Goal: Task Accomplishment & Management: Manage account settings

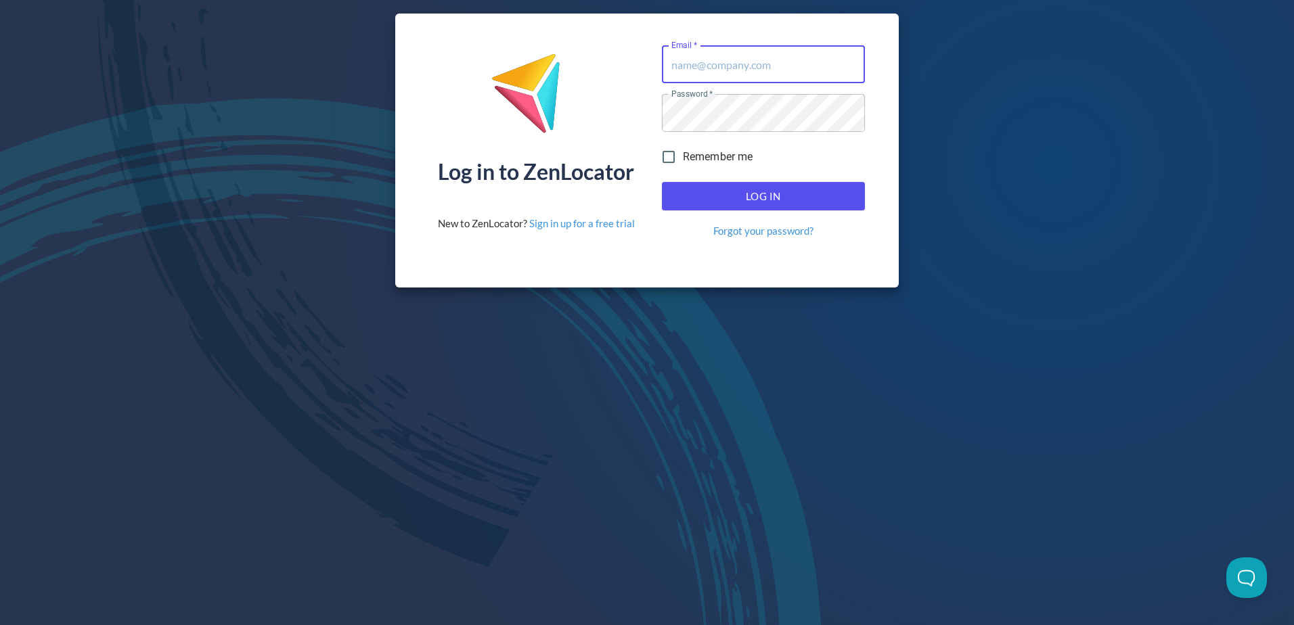
type input "[EMAIL_ADDRESS][DOMAIN_NAME]"
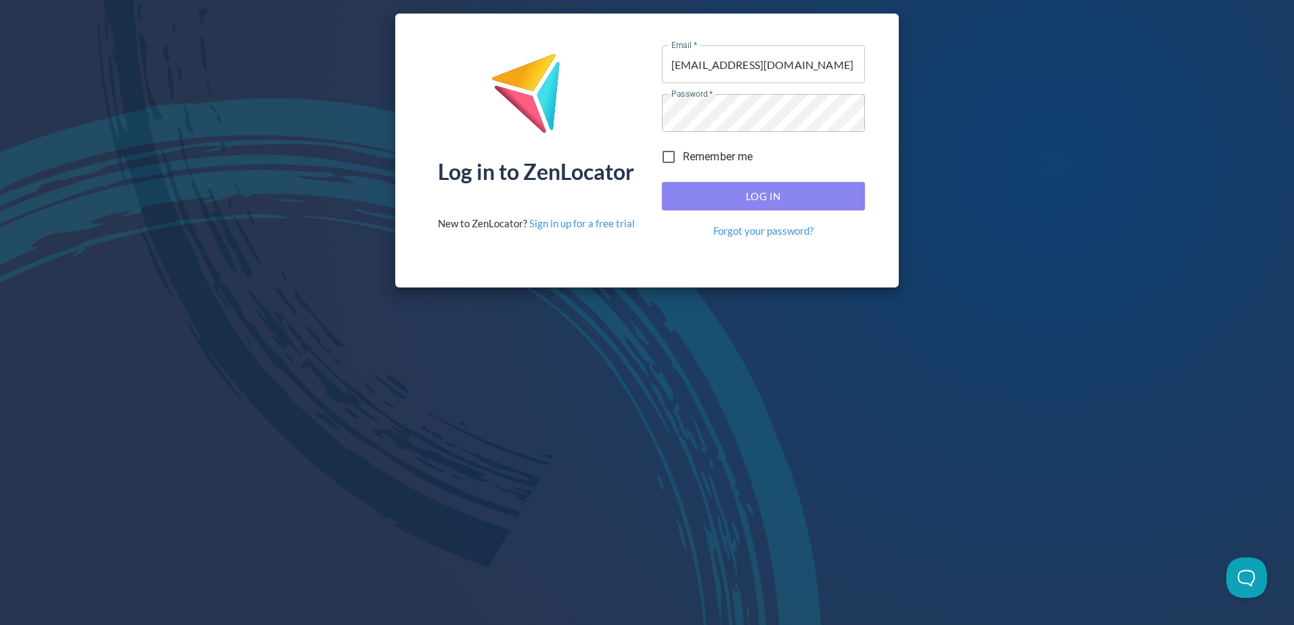
click at [755, 193] on span "Log In" at bounding box center [763, 196] width 173 height 18
drag, startPoint x: 221, startPoint y: 102, endPoint x: 230, endPoint y: 106, distance: 9.7
click at [222, 102] on div "Log in to ZenLocator New to ZenLocator? Sign in up for a free trial Email   * […" at bounding box center [647, 150] width 1294 height 301
click at [820, 188] on span "Log In" at bounding box center [763, 196] width 173 height 18
click at [759, 350] on div "Log in to ZenLocator New to ZenLocator? Sign in up for a free trial Email   * […" at bounding box center [647, 312] width 1294 height 625
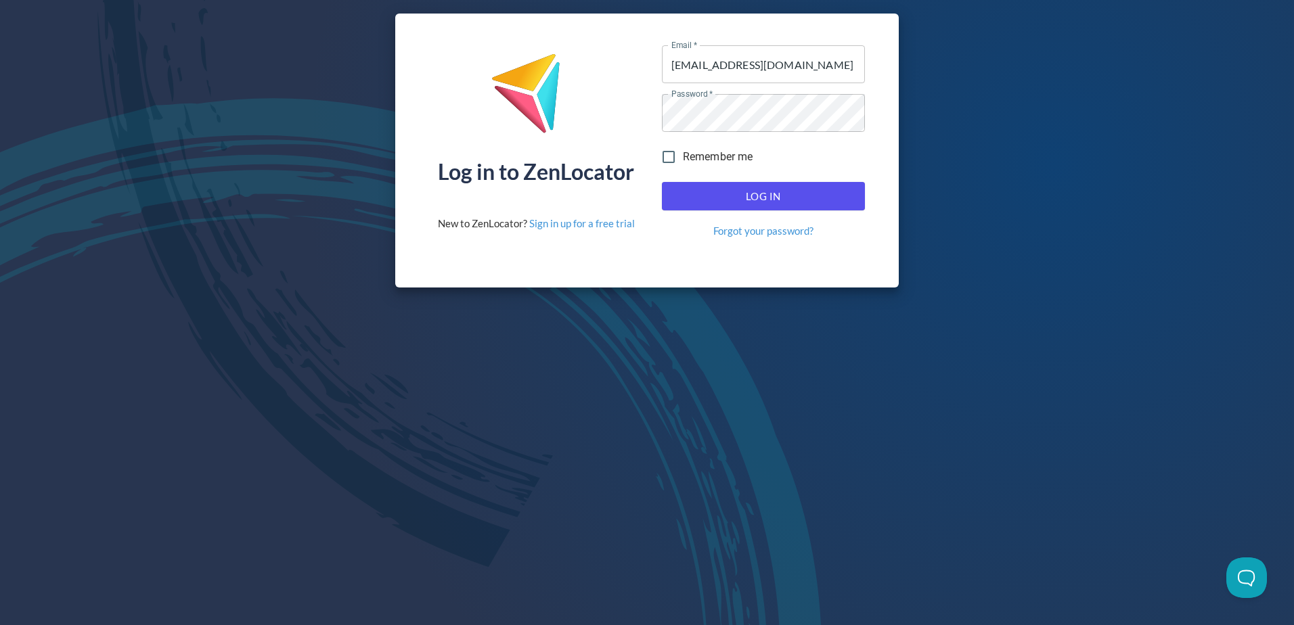
click at [775, 194] on span "Log In" at bounding box center [763, 196] width 173 height 18
type input "[EMAIL_ADDRESS][DOMAIN_NAME]"
drag, startPoint x: 787, startPoint y: 197, endPoint x: 579, endPoint y: 194, distance: 208.5
click at [785, 197] on span "Log In" at bounding box center [763, 196] width 173 height 18
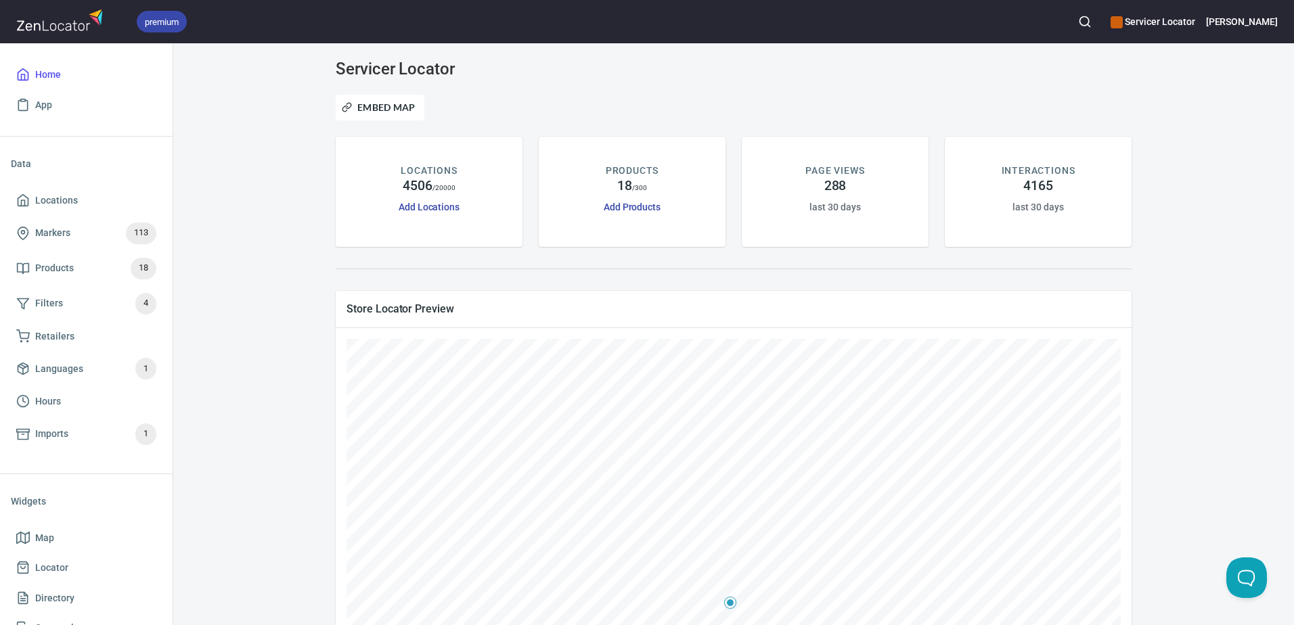
click at [307, 194] on div "Servicer Locator Embed Map LOCATIONS 4506 / 20000 Add Locations PRODUCTS 18 / 3…" at bounding box center [734, 478] width 1088 height 837
click at [1092, 26] on icon "button" at bounding box center [1085, 22] width 14 height 14
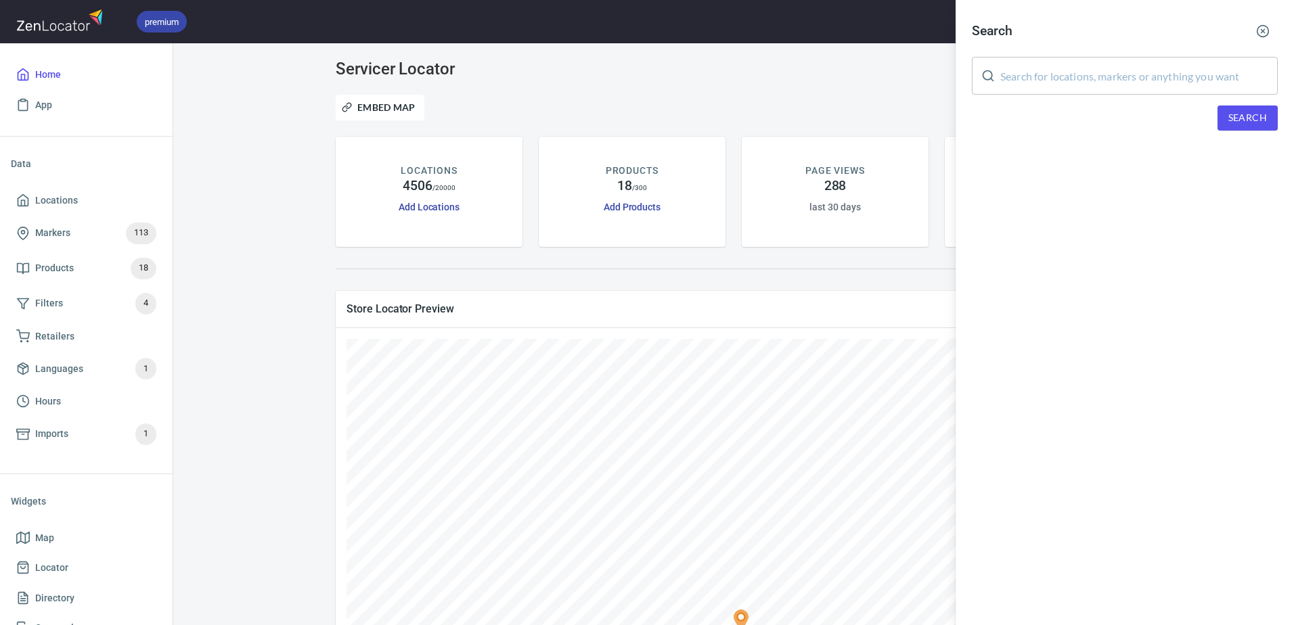
click at [1078, 77] on input "text" at bounding box center [1139, 76] width 278 height 38
paste input "PIERATTS INC"
type input "PIERATTS INC"
click at [1234, 123] on span "Search" at bounding box center [1248, 118] width 39 height 17
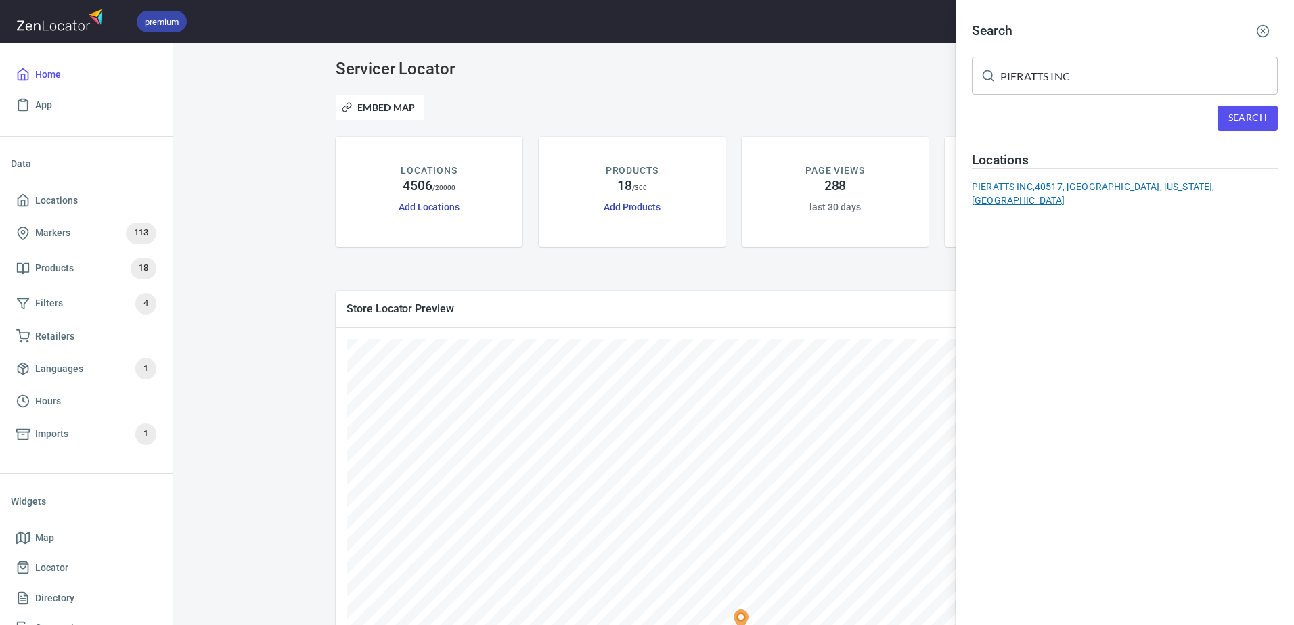
click at [1090, 193] on div "PIERATTS INC, 40517, Lexington, Kentucky, United States" at bounding box center [1125, 193] width 306 height 27
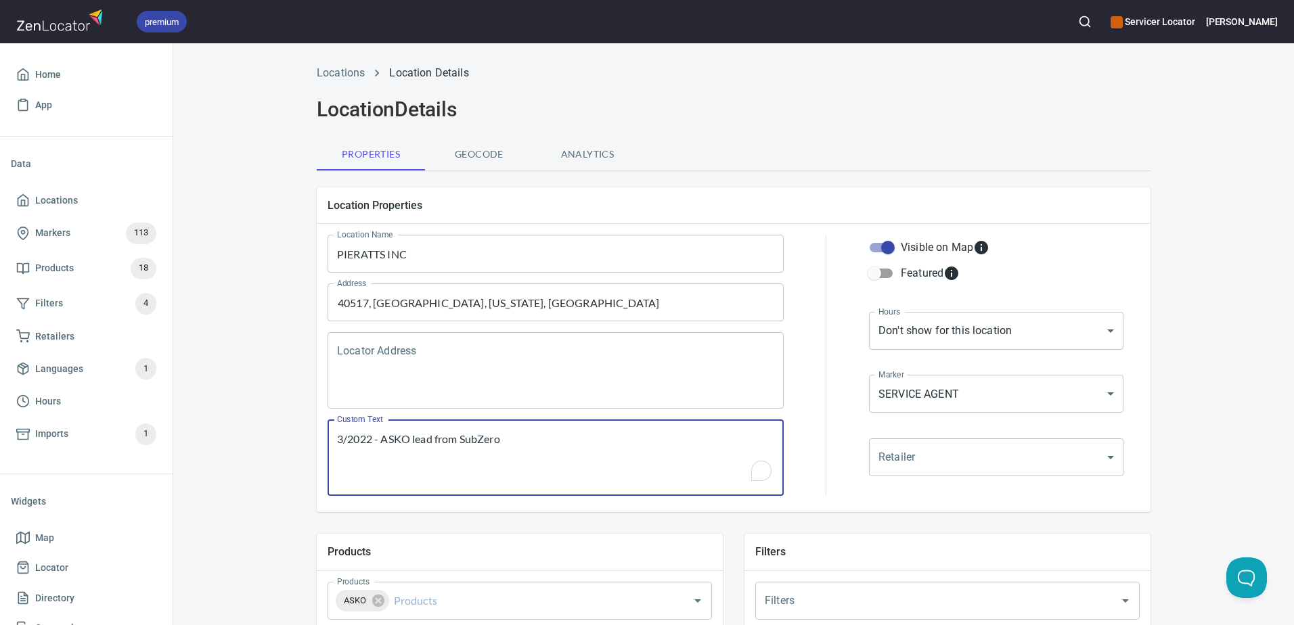
click at [553, 441] on textarea "3/2022 - ASKO lead from SubZero" at bounding box center [555, 458] width 437 height 51
click at [328, 442] on div "3/2022 - ASKO lead from SubZero Custom Text" at bounding box center [556, 458] width 456 height 76
click at [337, 439] on textarea "3/2022 - ASKO lead from SubZero" at bounding box center [555, 458] width 437 height 51
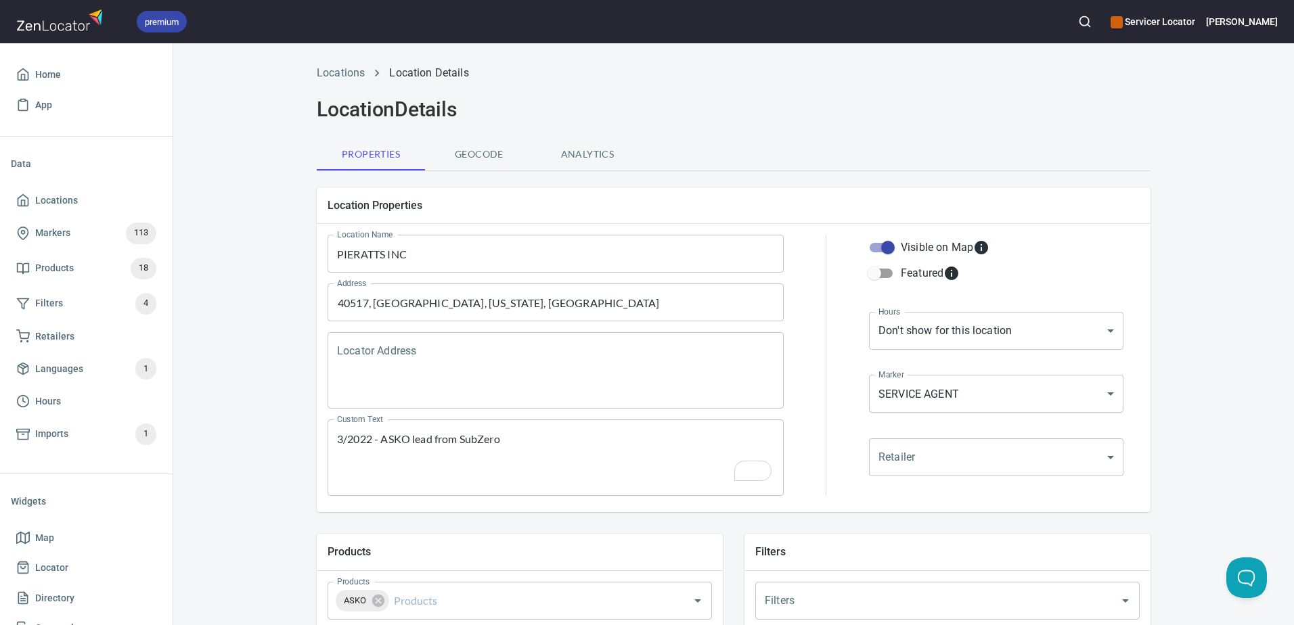
click at [1254, 192] on div "Locations Location Details Location Details Properties Geocode Analytics Locati…" at bounding box center [733, 568] width 1121 height 1022
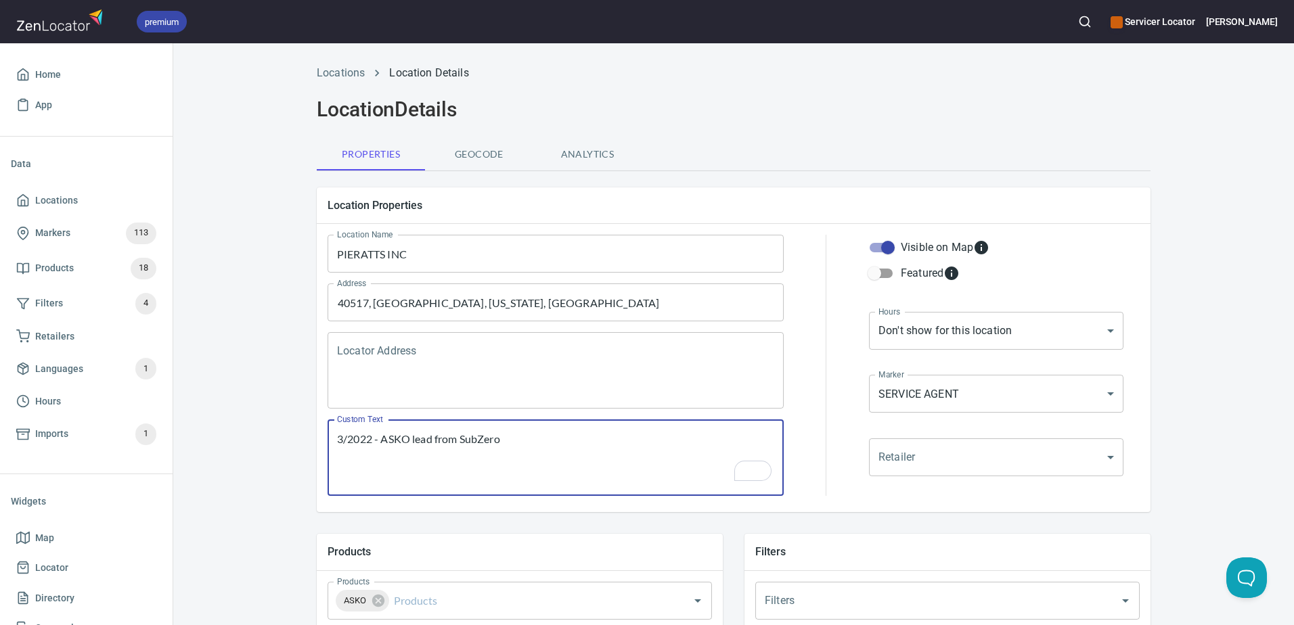
click at [337, 437] on textarea "3/2022 - ASKO lead from SubZero" at bounding box center [555, 458] width 437 height 51
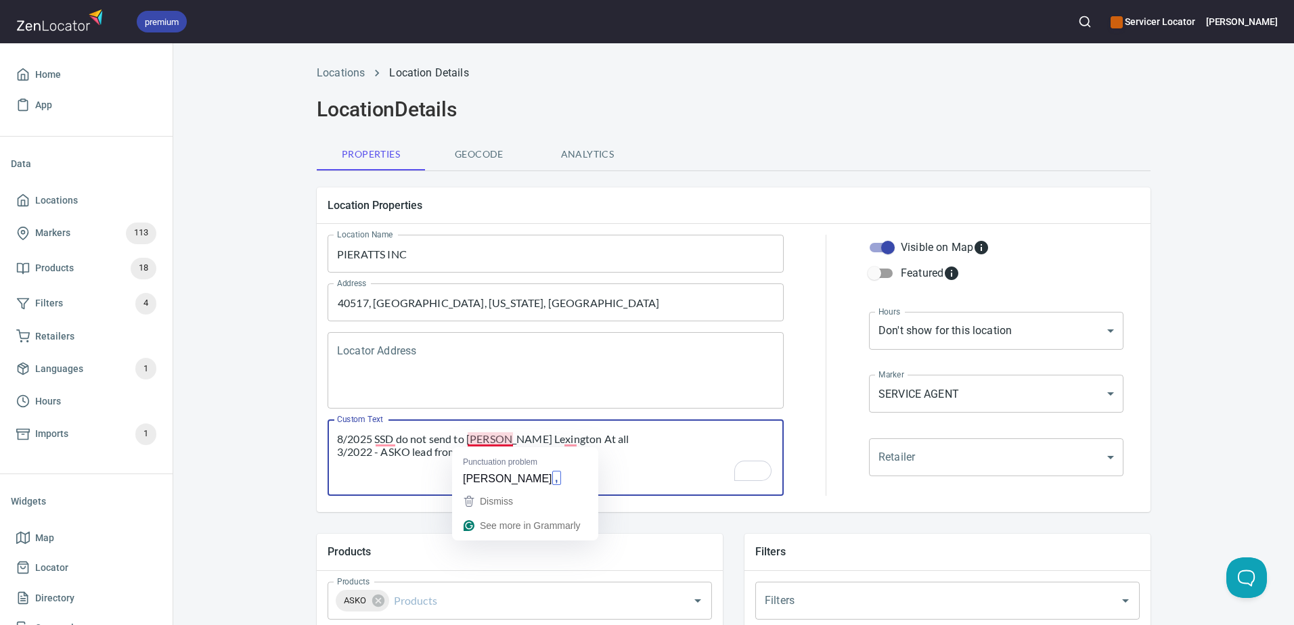
click at [480, 437] on textarea "8/2025 SSD do not send to Ferguson Lexington At all 3/2022 - ASKO lead from Sub…" at bounding box center [555, 458] width 437 height 51
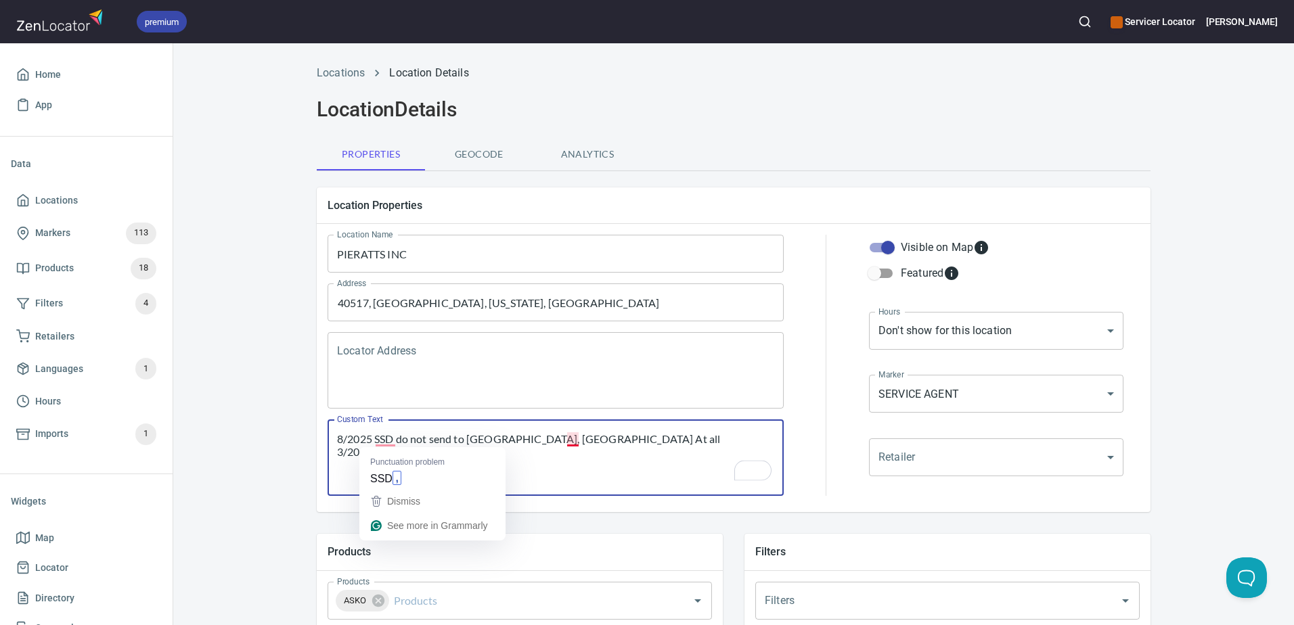
click at [571, 437] on textarea "8/2025 SSD do not send to Ferguson, Lexington At all 3/2022 - ASKO lead from Su…" at bounding box center [555, 458] width 437 height 51
click at [522, 468] on textarea "8/2025 SSD do not send to Ferguson, Lexington at all 3/2022 - ASKO lead from Su…" at bounding box center [555, 458] width 437 height 51
type textarea "8/2025 SSD do not send to Ferguson, Lexington at all 3/2022 - ASKO lead from Su…"
